Goal: Task Accomplishment & Management: Manage account settings

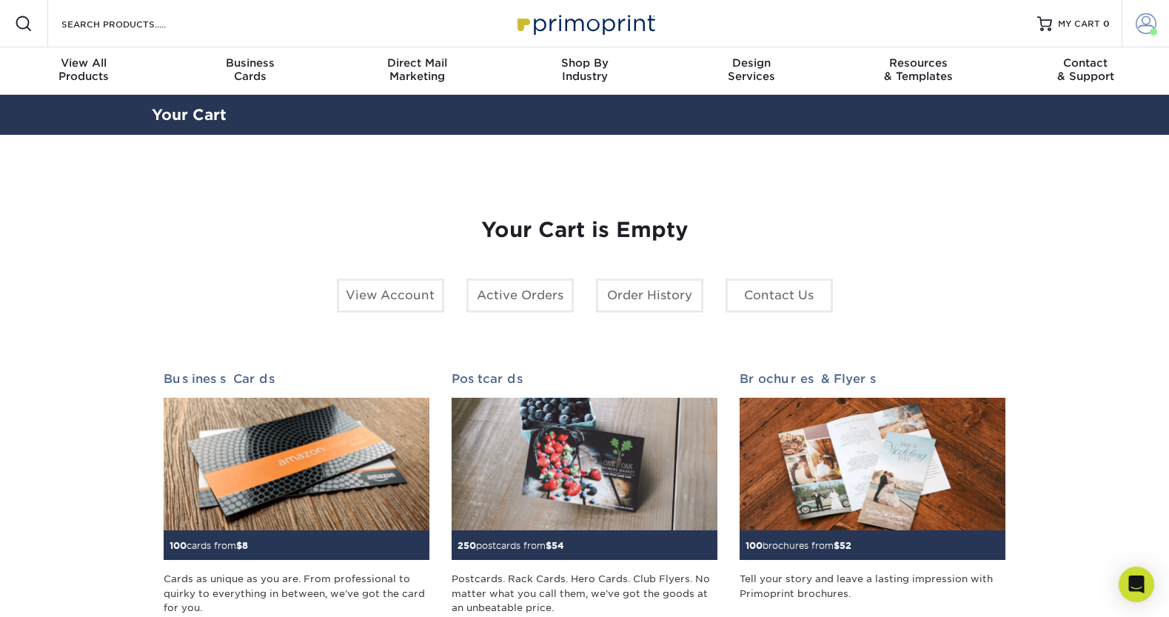
click at [1144, 30] on span at bounding box center [1146, 23] width 21 height 21
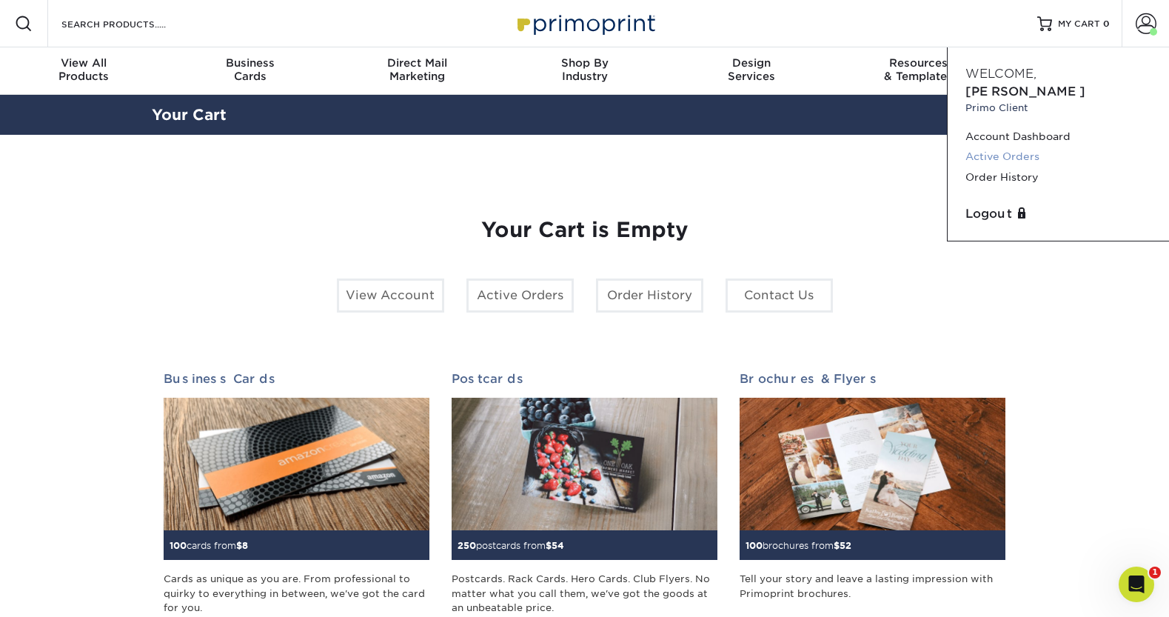
click at [1015, 147] on link "Active Orders" at bounding box center [1059, 157] width 186 height 20
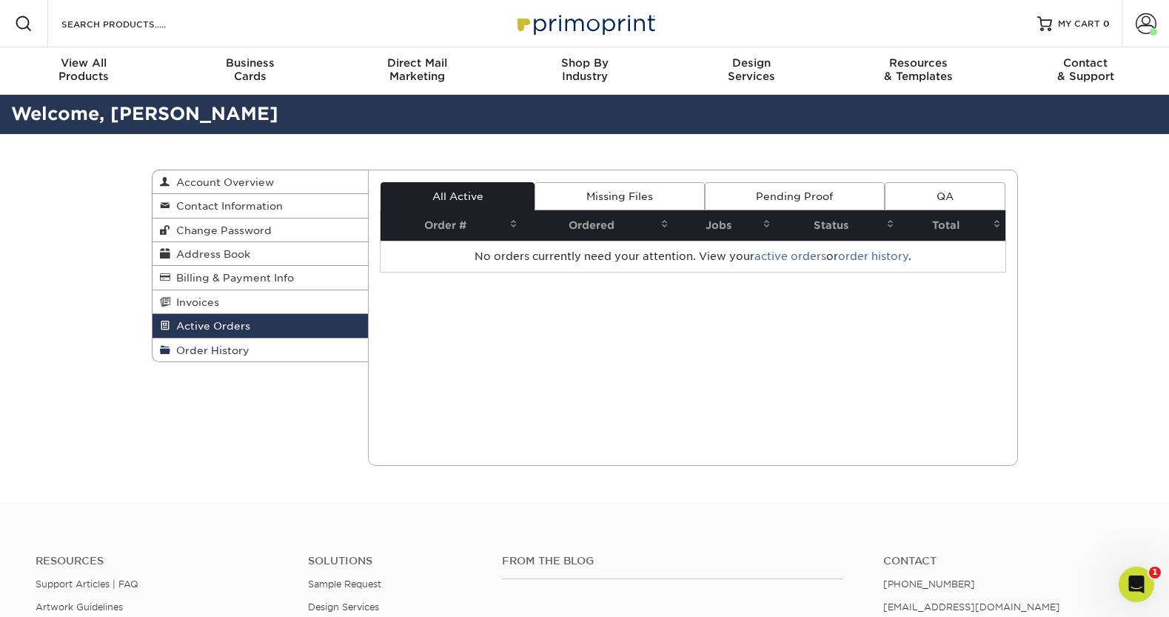
click at [227, 345] on link "Order History" at bounding box center [261, 349] width 216 height 23
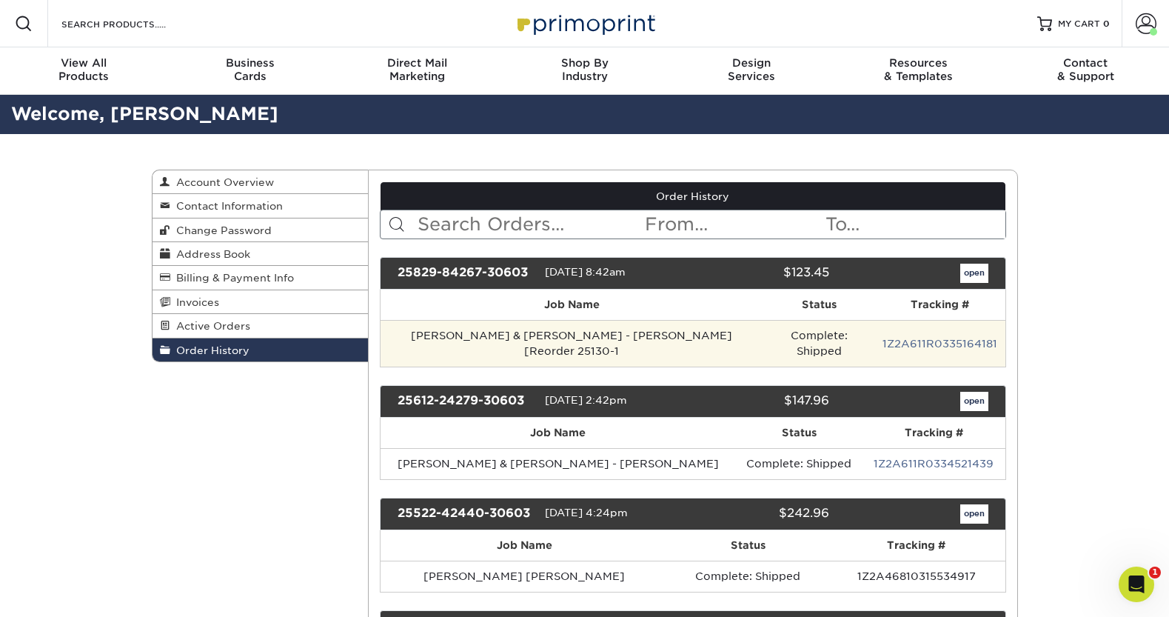
click at [448, 327] on td "[PERSON_NAME] & [PERSON_NAME] - [PERSON_NAME] [Reorder 25130-1" at bounding box center [572, 343] width 383 height 47
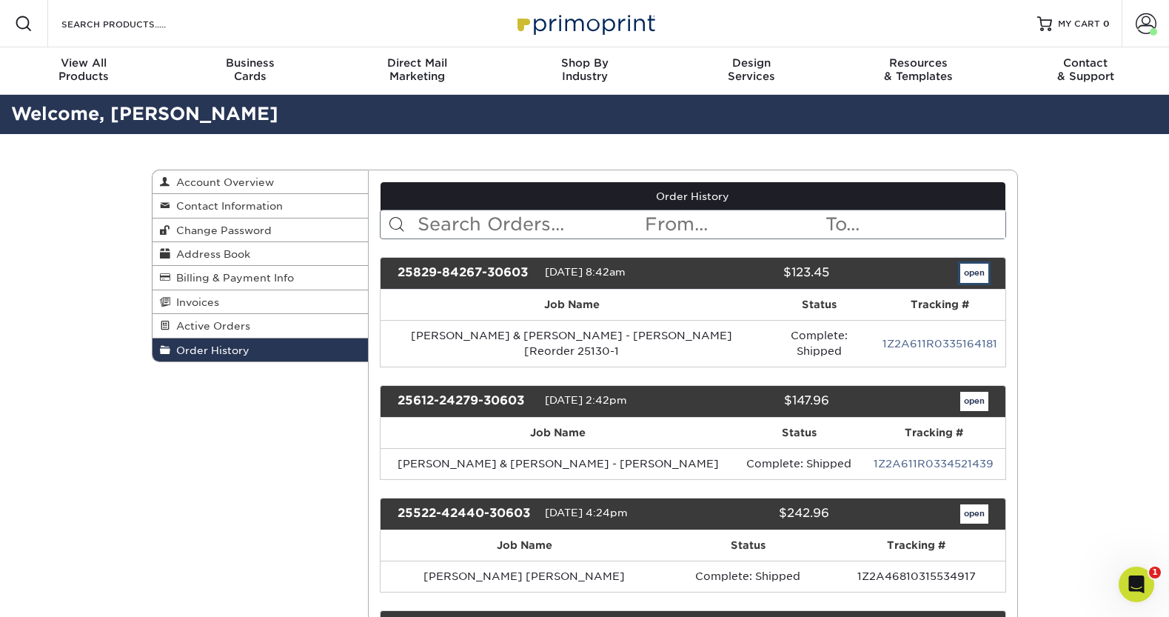
click at [977, 267] on link "open" at bounding box center [974, 273] width 28 height 19
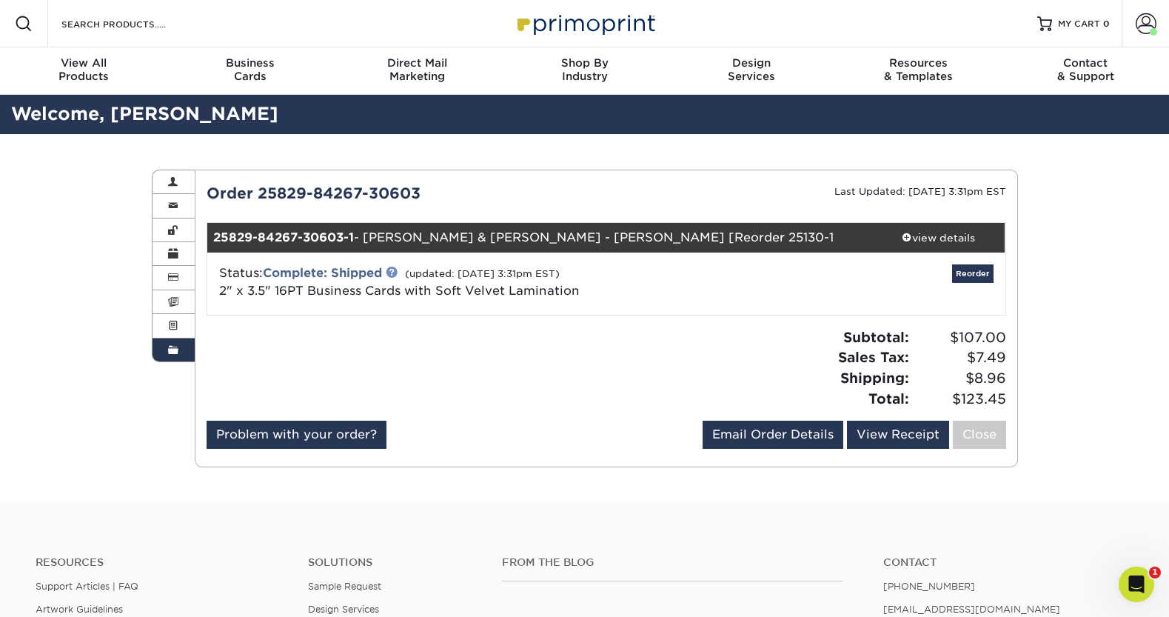
click at [398, 272] on link at bounding box center [392, 272] width 12 height 12
click at [878, 445] on link "View Receipt" at bounding box center [898, 435] width 102 height 28
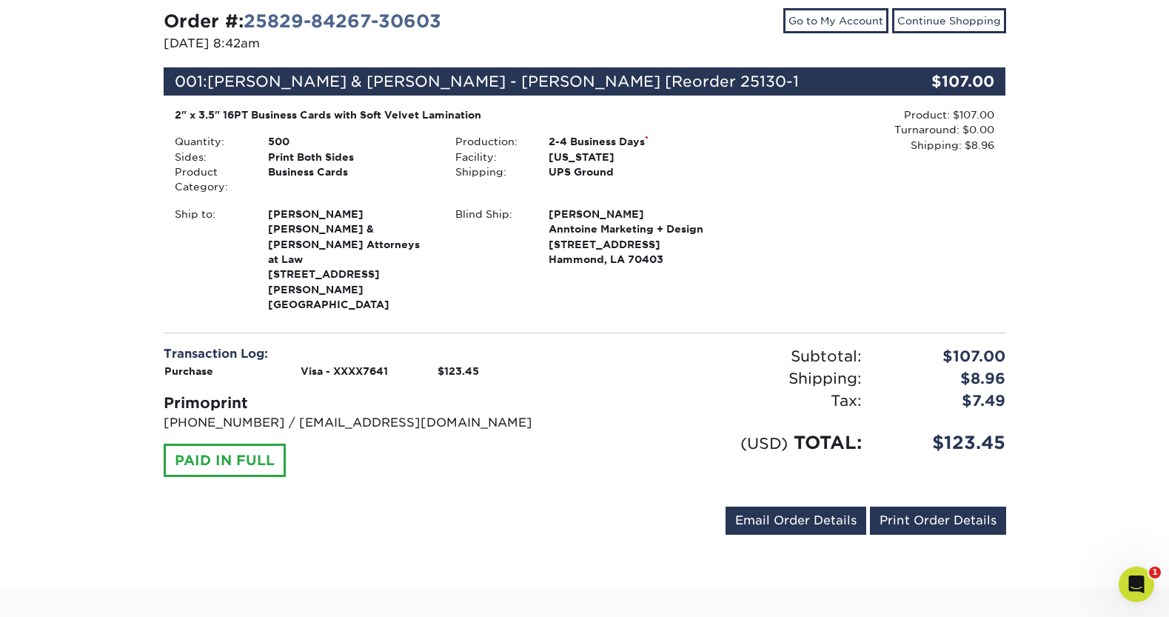
scroll to position [170, 0]
